Goal: Information Seeking & Learning: Learn about a topic

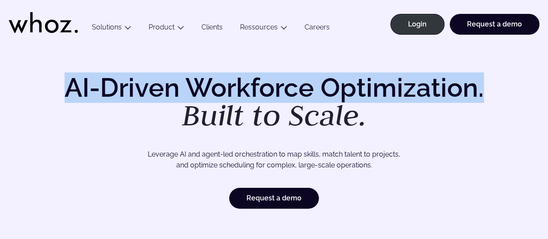
drag, startPoint x: 271, startPoint y: 109, endPoint x: 506, endPoint y: 87, distance: 235.6
click at [506, 87] on div "AI-Driven Workforce Optimization. Built to Scale. Leverage AI and agent-led orc…" at bounding box center [274, 142] width 514 height 134
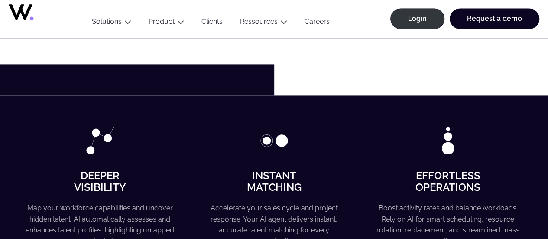
scroll to position [610, 0]
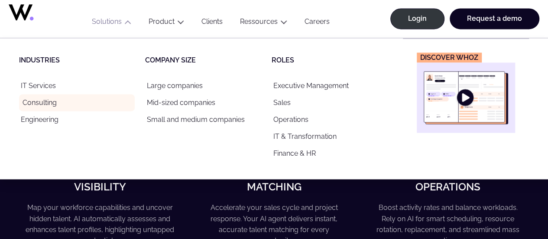
click at [43, 102] on link "Consulting" at bounding box center [77, 102] width 116 height 17
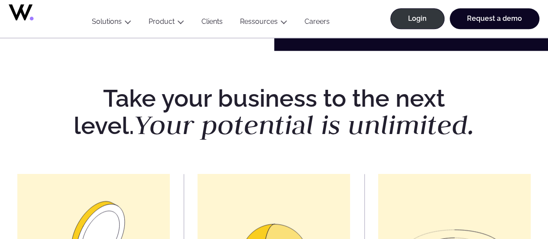
scroll to position [517, 0]
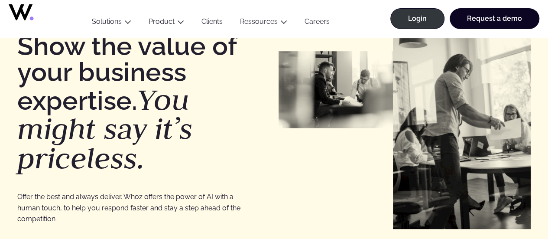
scroll to position [0, 0]
